Goal: Task Accomplishment & Management: Complete application form

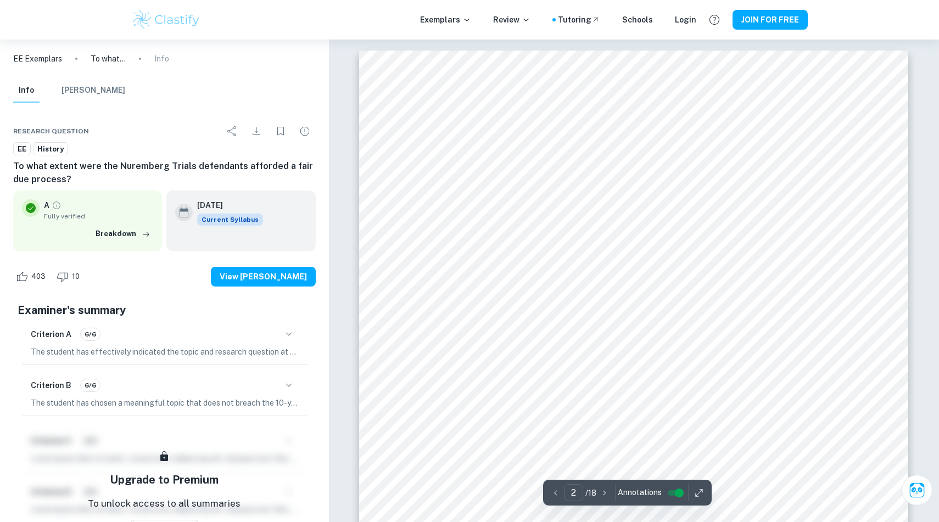
scroll to position [953, 0]
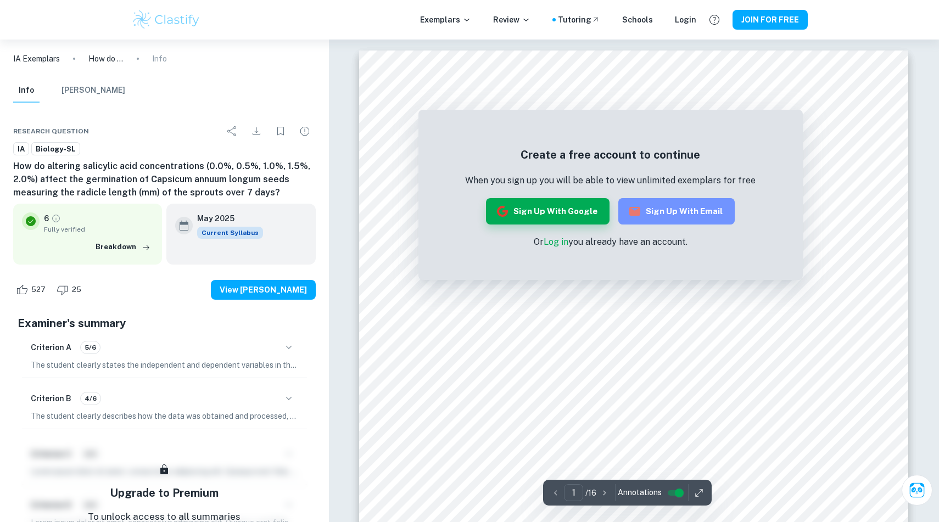
click at [680, 211] on button "Sign up with Email" at bounding box center [676, 211] width 116 height 26
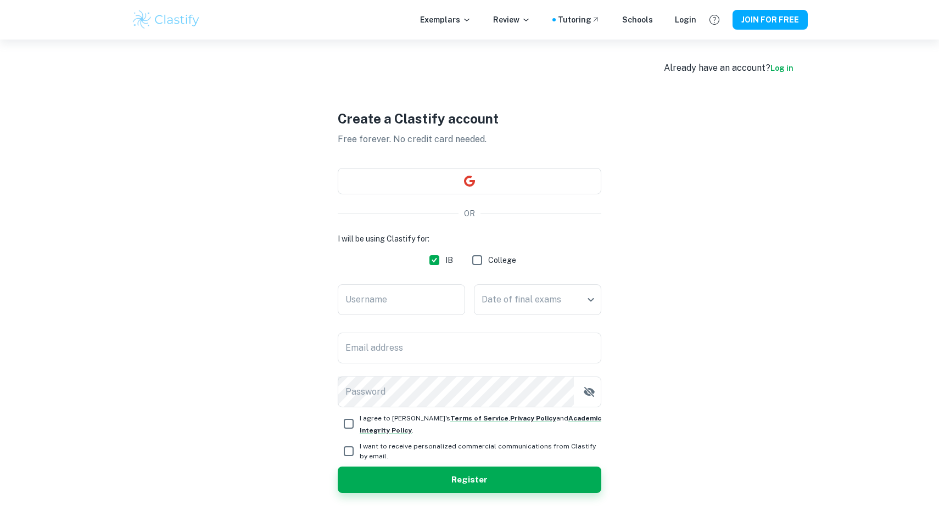
scroll to position [40, 0]
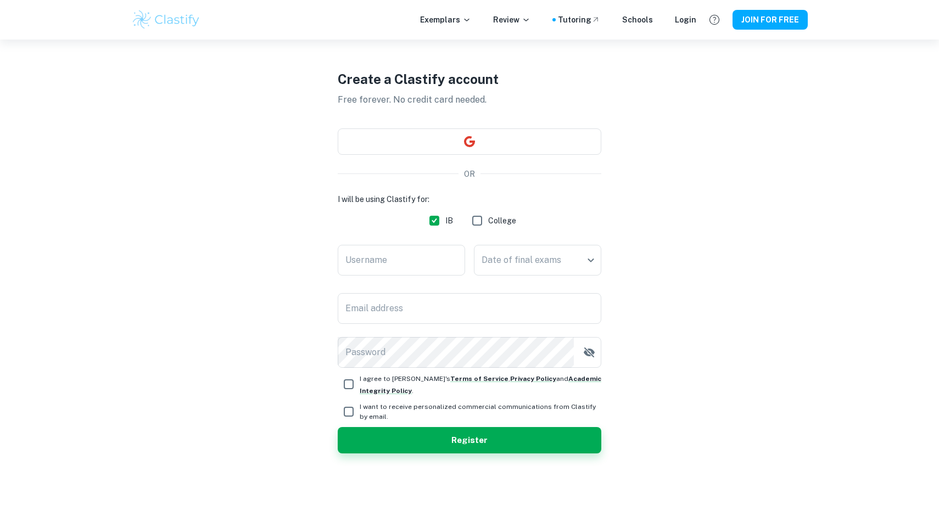
click at [374, 259] on input "Username" at bounding box center [401, 260] width 127 height 31
type input "tperezdemadird"
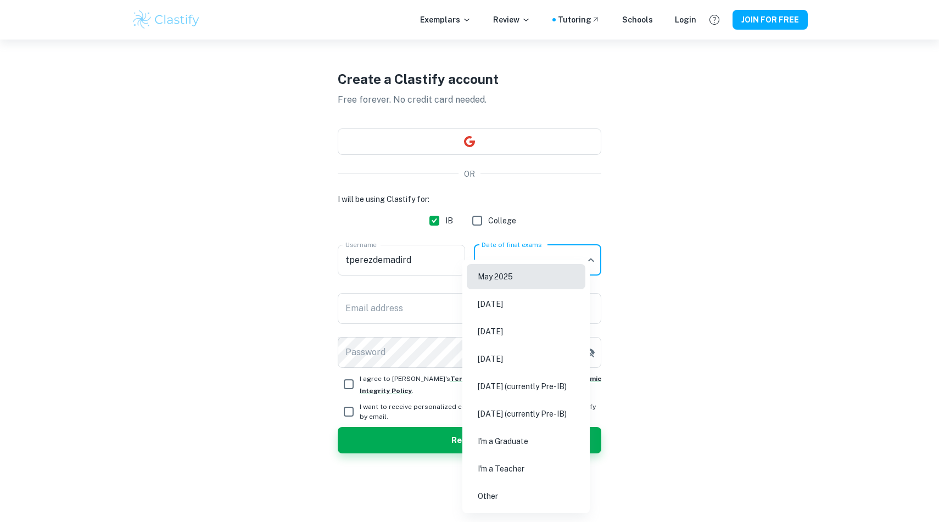
click at [514, 262] on body "We value your privacy We use cookies to enhance your browsing experience, serve…" at bounding box center [469, 261] width 939 height 522
click at [417, 262] on div at bounding box center [469, 261] width 939 height 522
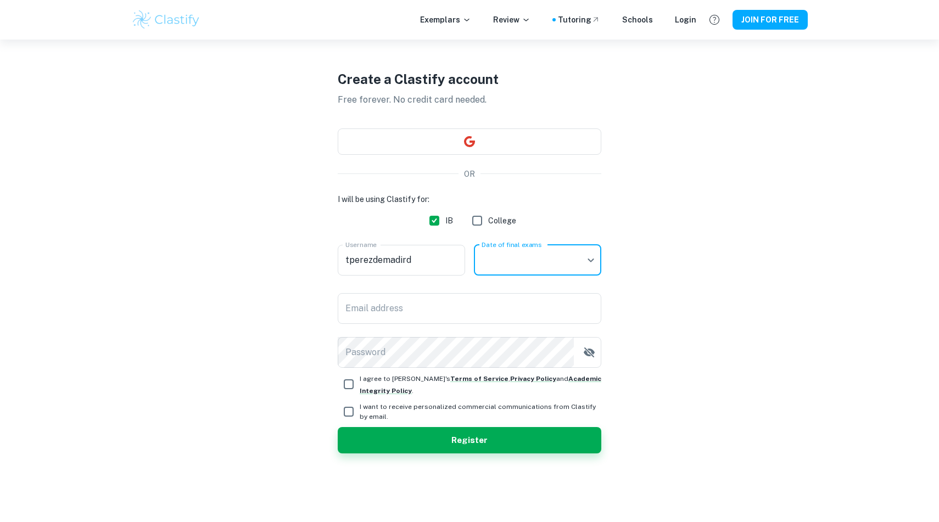
click at [417, 262] on input "tperezdemadird" at bounding box center [401, 260] width 127 height 31
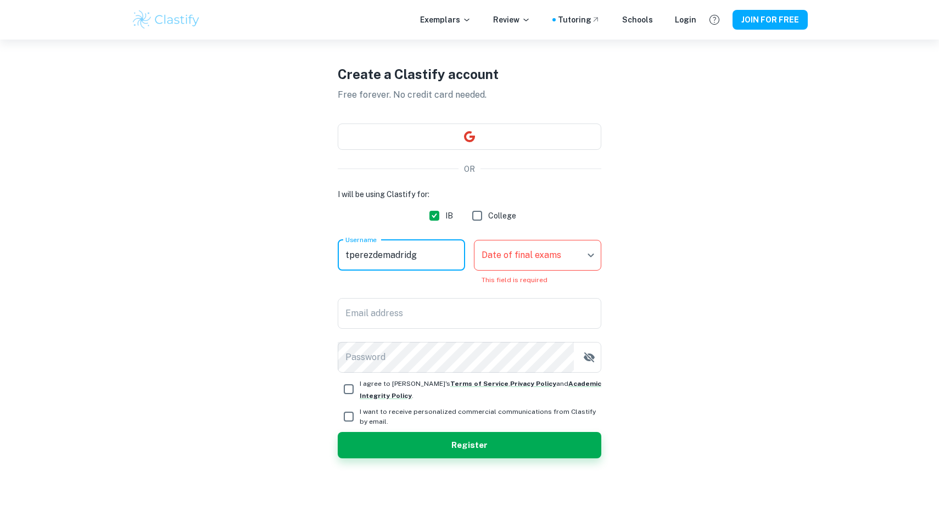
type input "tperezdemadridg"
click at [504, 269] on body "We value your privacy We use cookies to enhance your browsing experience, serve…" at bounding box center [469, 261] width 939 height 522
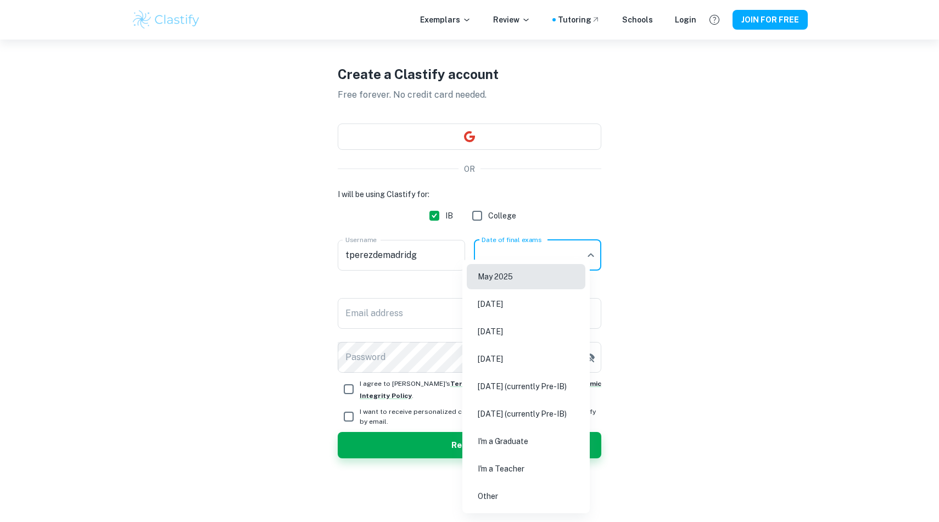
click at [537, 328] on li "[DATE]" at bounding box center [526, 331] width 119 height 25
type input "M26"
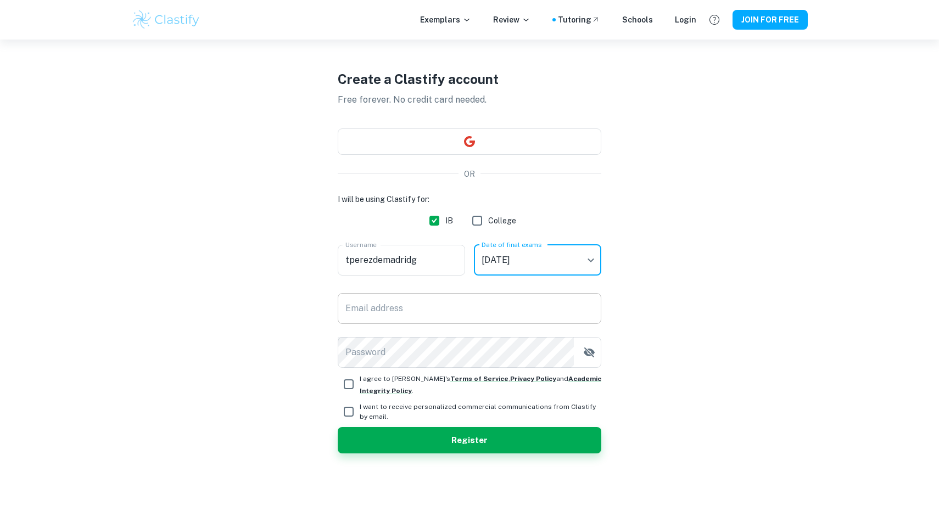
click at [412, 301] on input "Email address" at bounding box center [469, 308] width 263 height 31
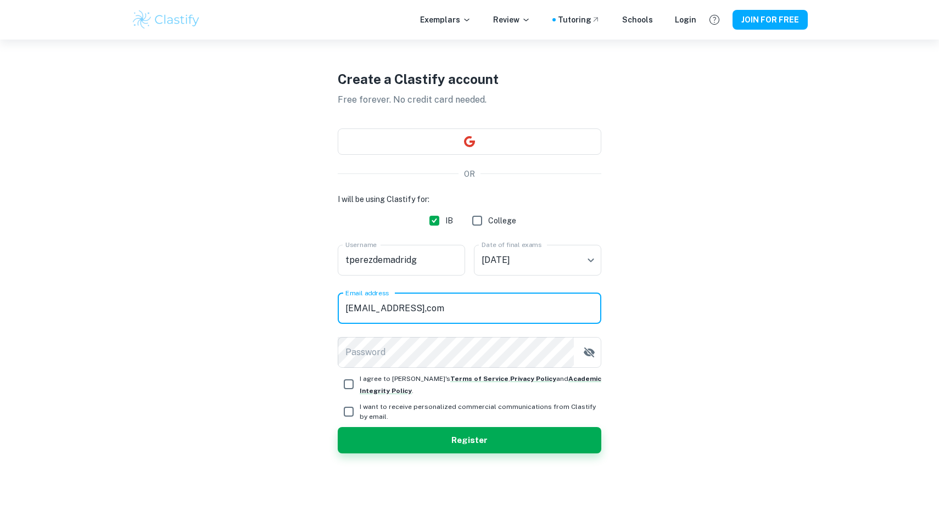
type input "[EMAIL_ADDRESS],com"
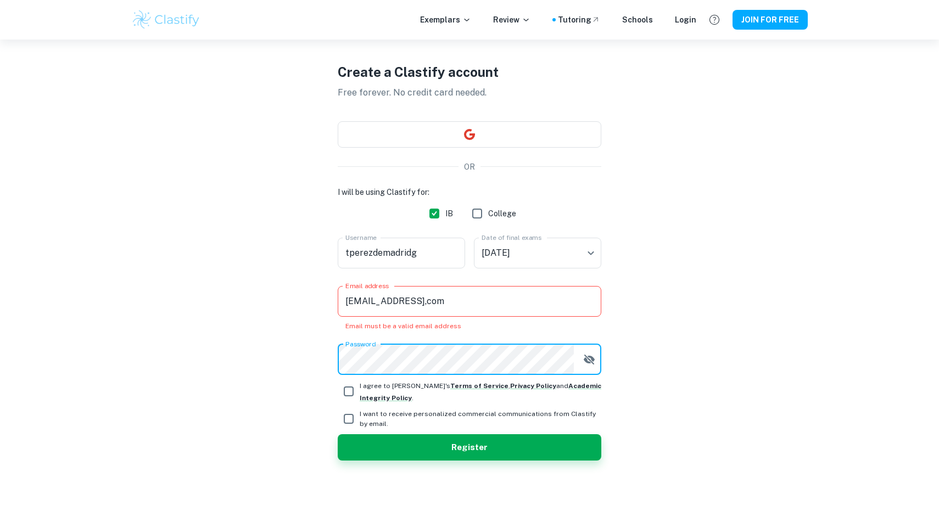
click at [338, 434] on button "Register" at bounding box center [469, 447] width 263 height 26
click at [393, 402] on span "I agree to [PERSON_NAME]'s Terms of Service , Privacy Policy and Academic Integ…" at bounding box center [481, 391] width 242 height 24
click at [360, 402] on input "I agree to [PERSON_NAME]'s Terms of Service , Privacy Policy and Academic Integ…" at bounding box center [349, 391] width 22 height 22
checkbox input "true"
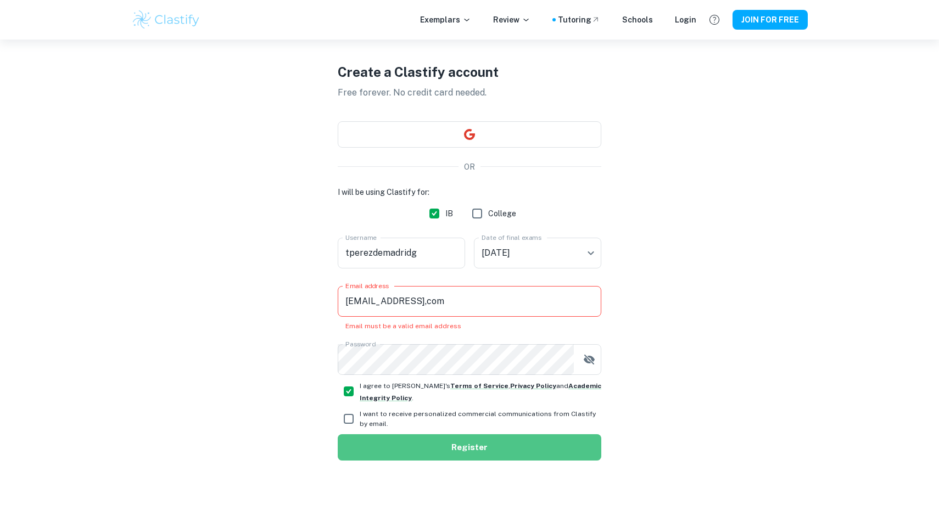
click at [407, 437] on button "Register" at bounding box center [469, 447] width 263 height 26
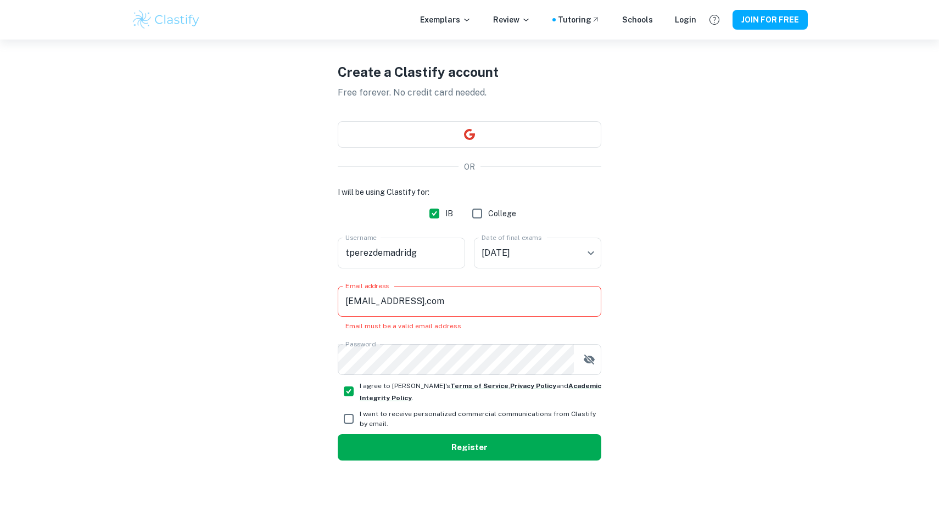
click at [407, 437] on button "Register" at bounding box center [469, 447] width 263 height 26
click at [413, 451] on button "Register" at bounding box center [469, 447] width 263 height 26
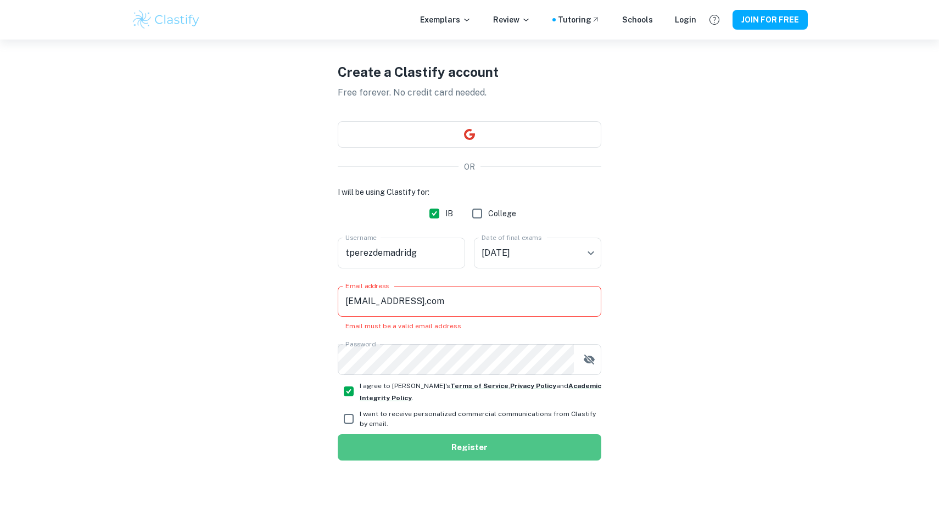
click at [413, 451] on button "Register" at bounding box center [469, 447] width 263 height 26
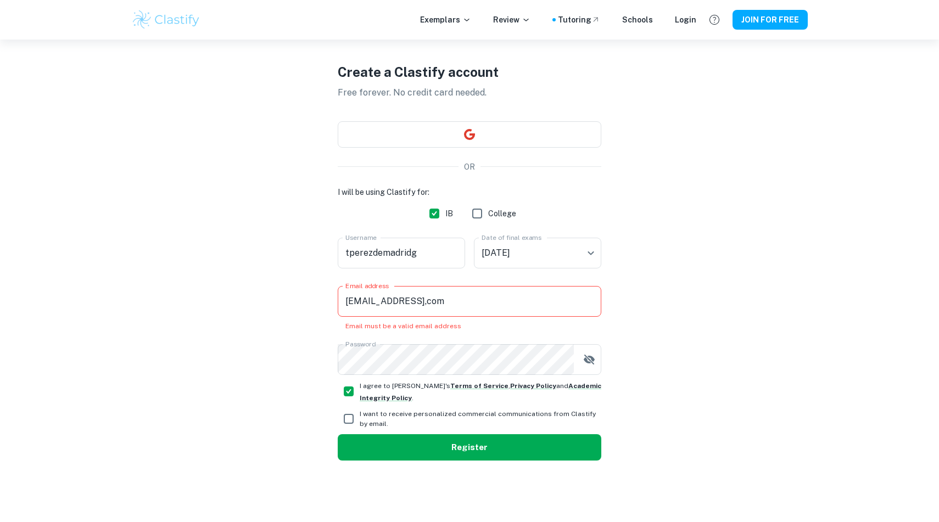
click at [451, 454] on button "Register" at bounding box center [469, 447] width 263 height 26
click at [769, 98] on div "Create a Clastify account Free forever. No credit card needed. OR I will be usi…" at bounding box center [469, 261] width 676 height 522
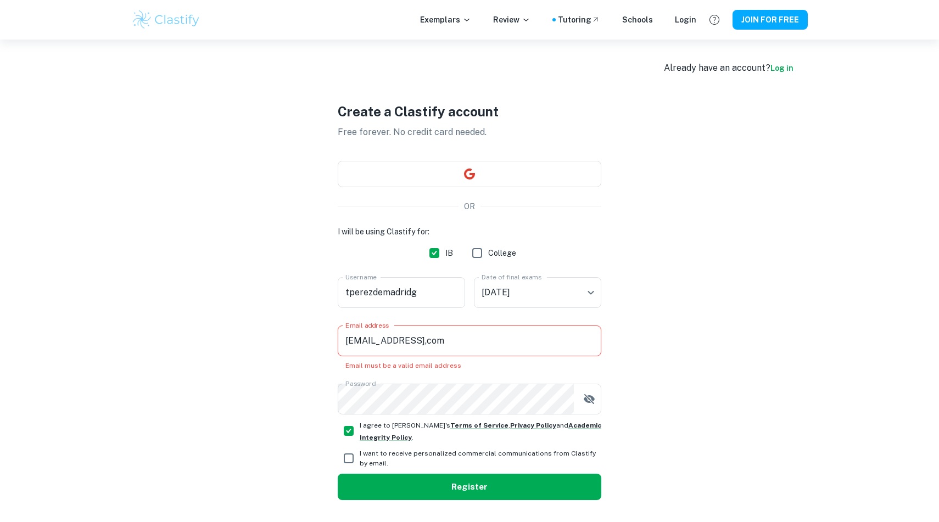
click at [444, 475] on button "Register" at bounding box center [469, 487] width 263 height 26
click at [471, 343] on input "[EMAIL_ADDRESS],com" at bounding box center [469, 340] width 263 height 31
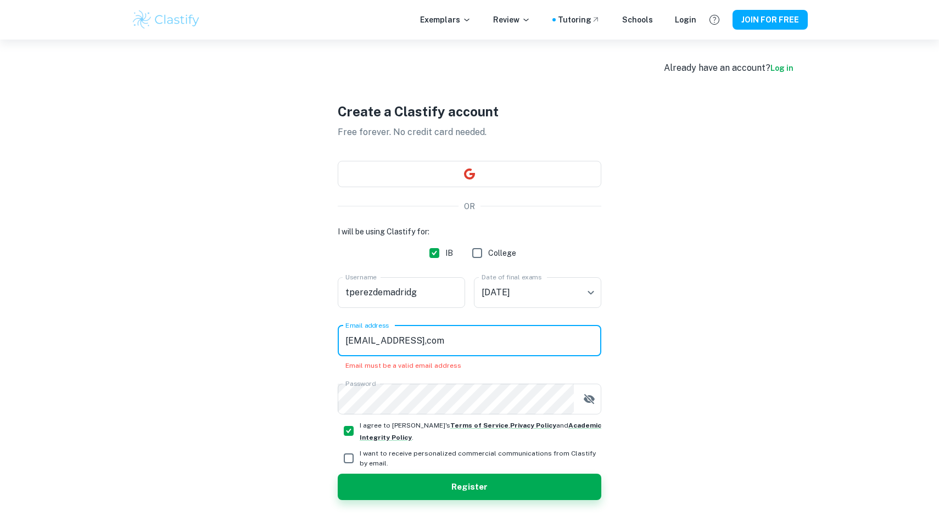
click at [452, 343] on input "[EMAIL_ADDRESS],com" at bounding box center [469, 340] width 263 height 31
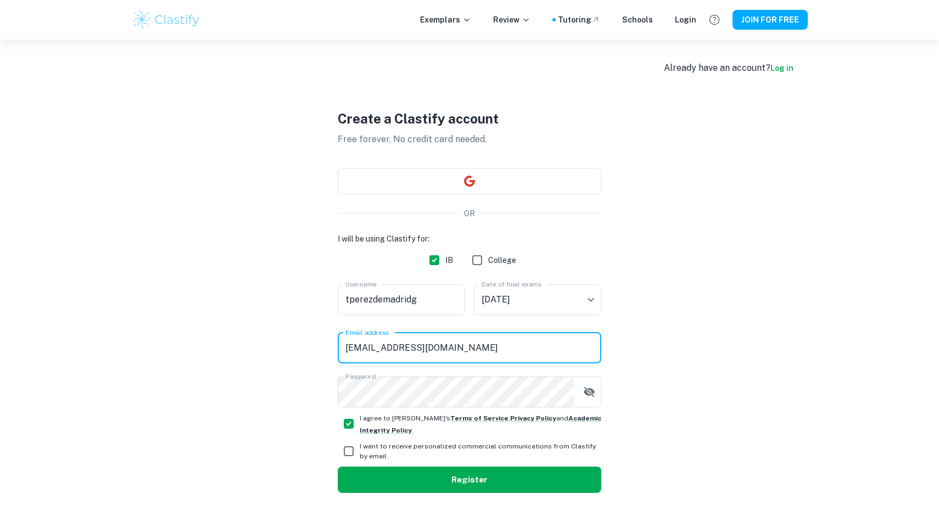
type input "[EMAIL_ADDRESS][DOMAIN_NAME]"
click at [416, 492] on button "Register" at bounding box center [469, 480] width 263 height 26
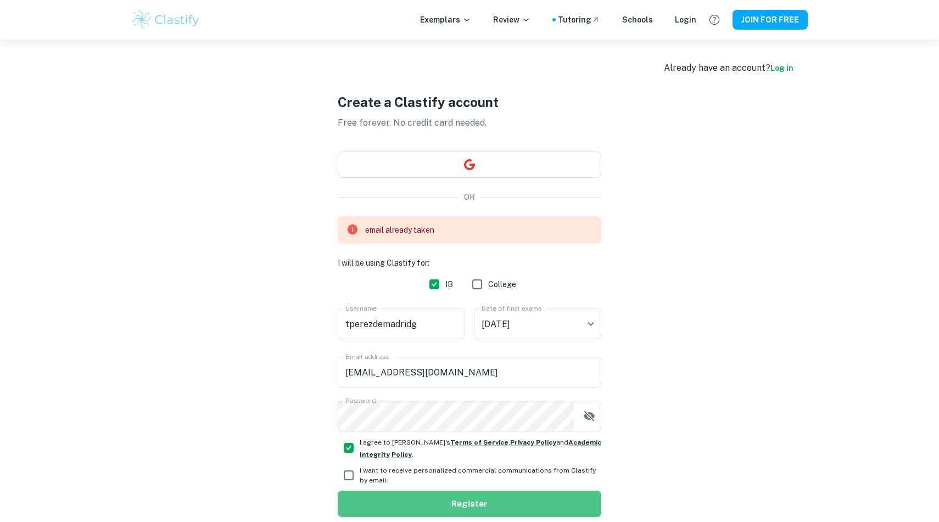
click at [415, 491] on button "Register" at bounding box center [469, 504] width 263 height 26
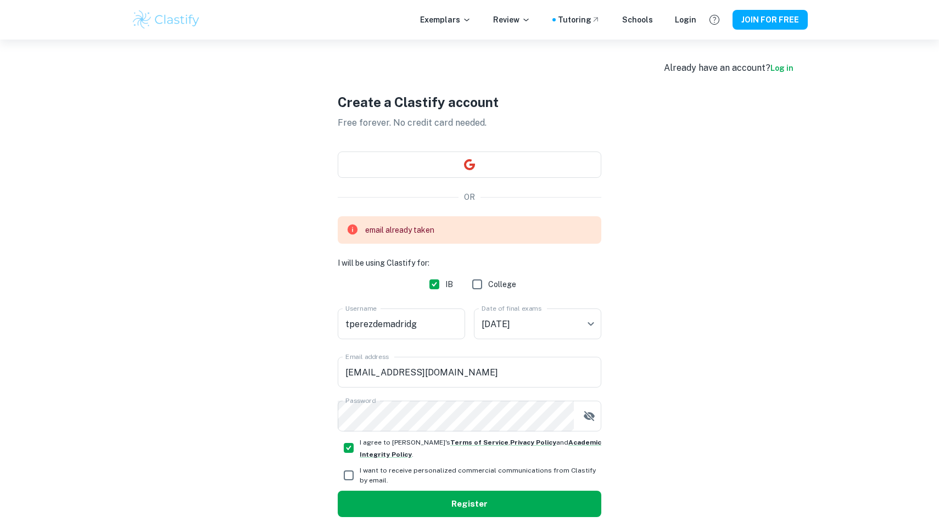
click at [415, 491] on button "Register" at bounding box center [469, 504] width 263 height 26
click at [779, 68] on link "Log in" at bounding box center [781, 68] width 23 height 9
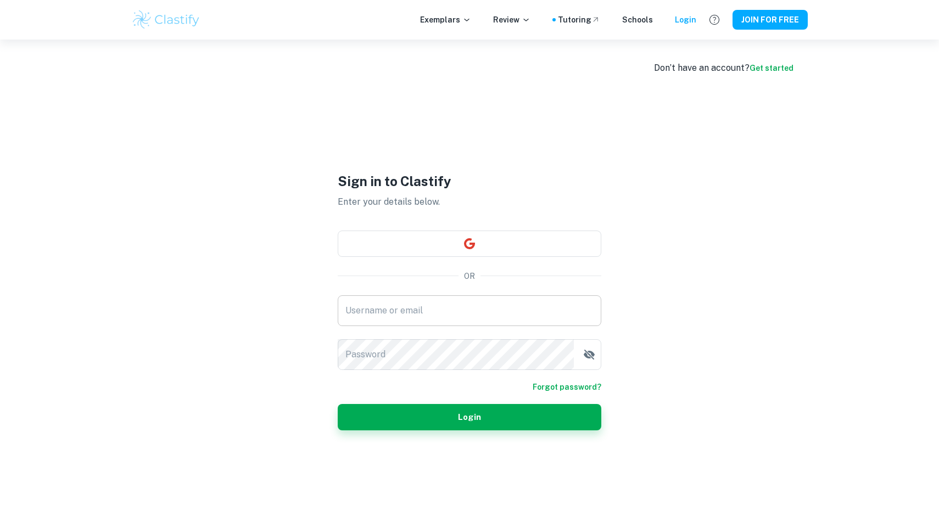
click at [462, 306] on input "Username or email" at bounding box center [469, 310] width 263 height 31
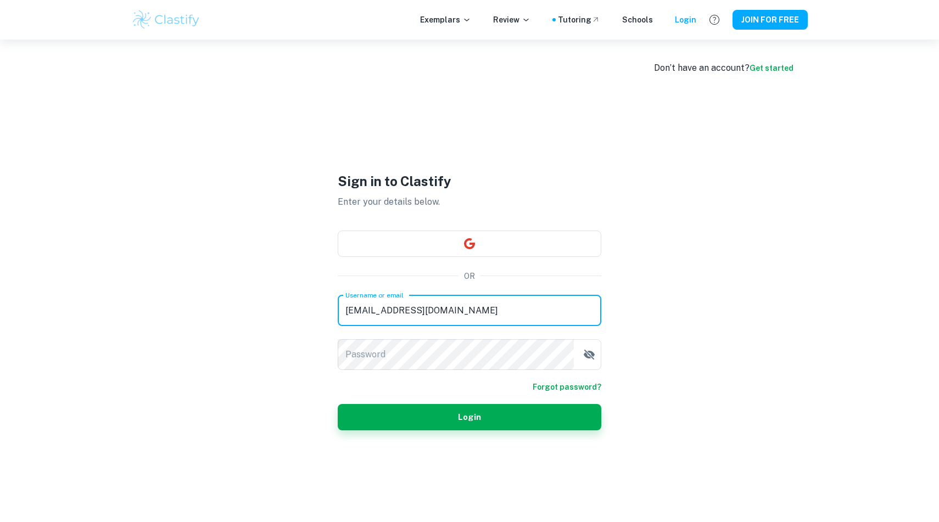
type input "[EMAIL_ADDRESS][DOMAIN_NAME]"
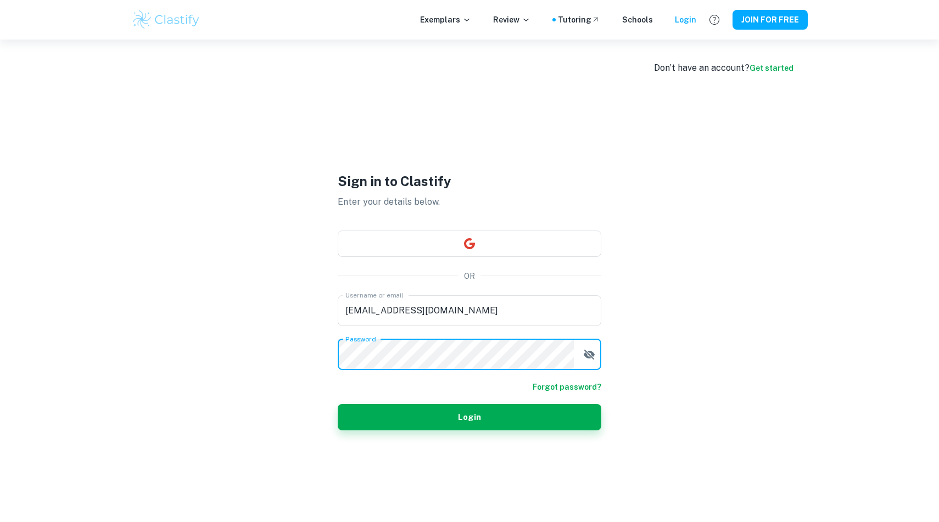
click at [338, 404] on button "Login" at bounding box center [469, 417] width 263 height 26
